Goal: Browse casually: Explore the website without a specific task or goal

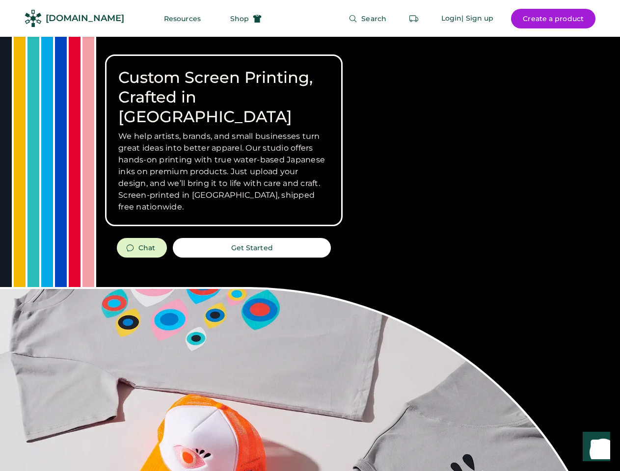
click at [310, 236] on div "Custom Screen Printing, Crafted in [GEOGRAPHIC_DATA] We help artists, brands, a…" at bounding box center [310, 348] width 620 height 623
click at [310, 254] on div "Custom Screen Printing, Crafted in [GEOGRAPHIC_DATA] We help artists, brands, a…" at bounding box center [310, 348] width 620 height 623
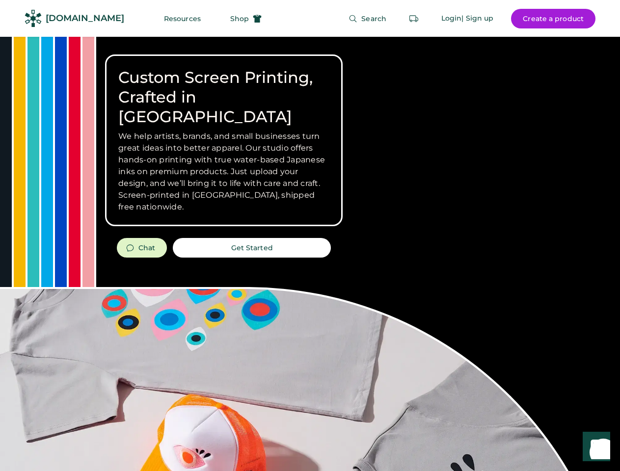
click at [310, 254] on div "Custom Screen Printing, Crafted in [GEOGRAPHIC_DATA] We help artists, brands, a…" at bounding box center [310, 348] width 620 height 623
click at [224, 140] on h3 "We help artists, brands, and small businesses turn great ideas into better appa…" at bounding box center [223, 172] width 211 height 82
click at [224, 131] on h3 "We help artists, brands, and small businesses turn great ideas into better appa…" at bounding box center [223, 172] width 211 height 82
click at [224, 87] on h1 "Custom Screen Printing, Crafted in [GEOGRAPHIC_DATA]" at bounding box center [223, 97] width 211 height 59
